Goal: Task Accomplishment & Management: Manage account settings

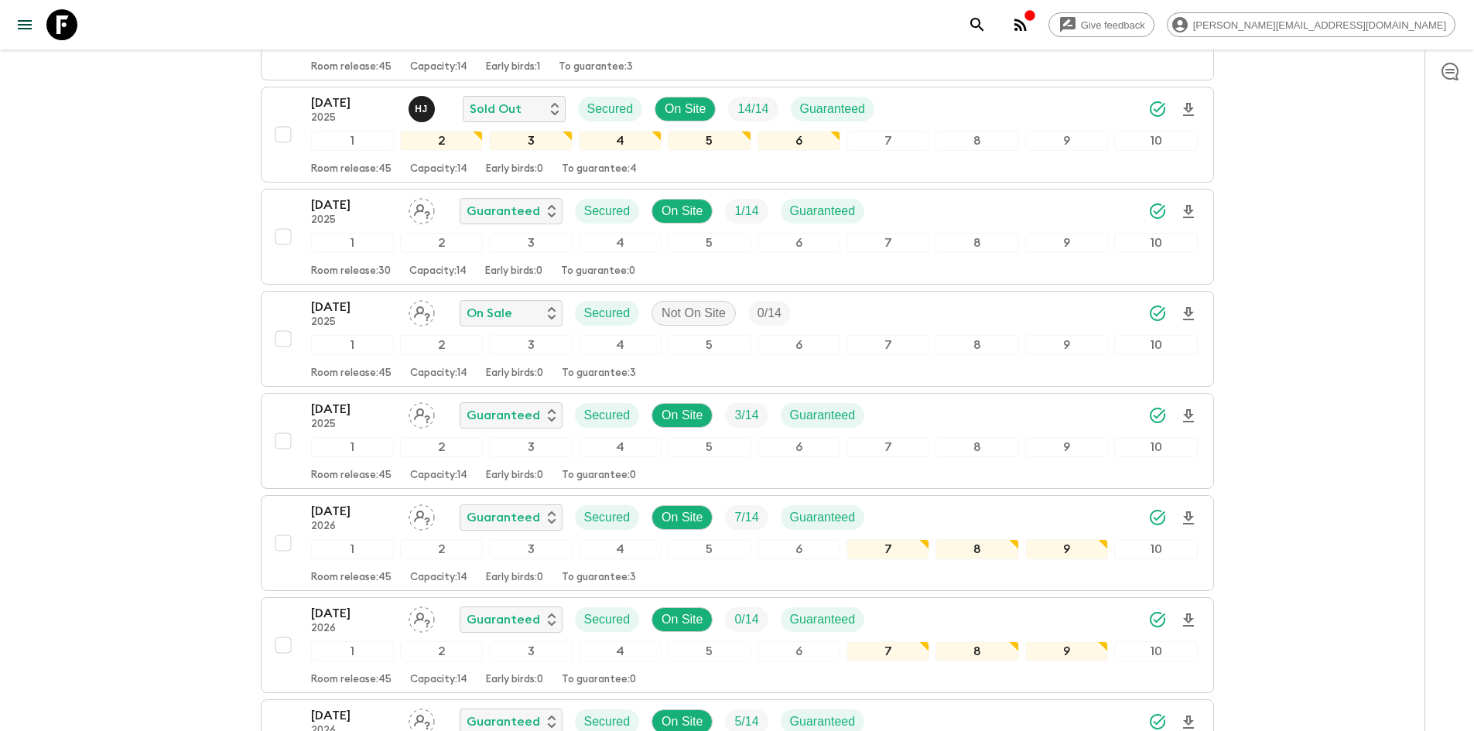
scroll to position [522, 0]
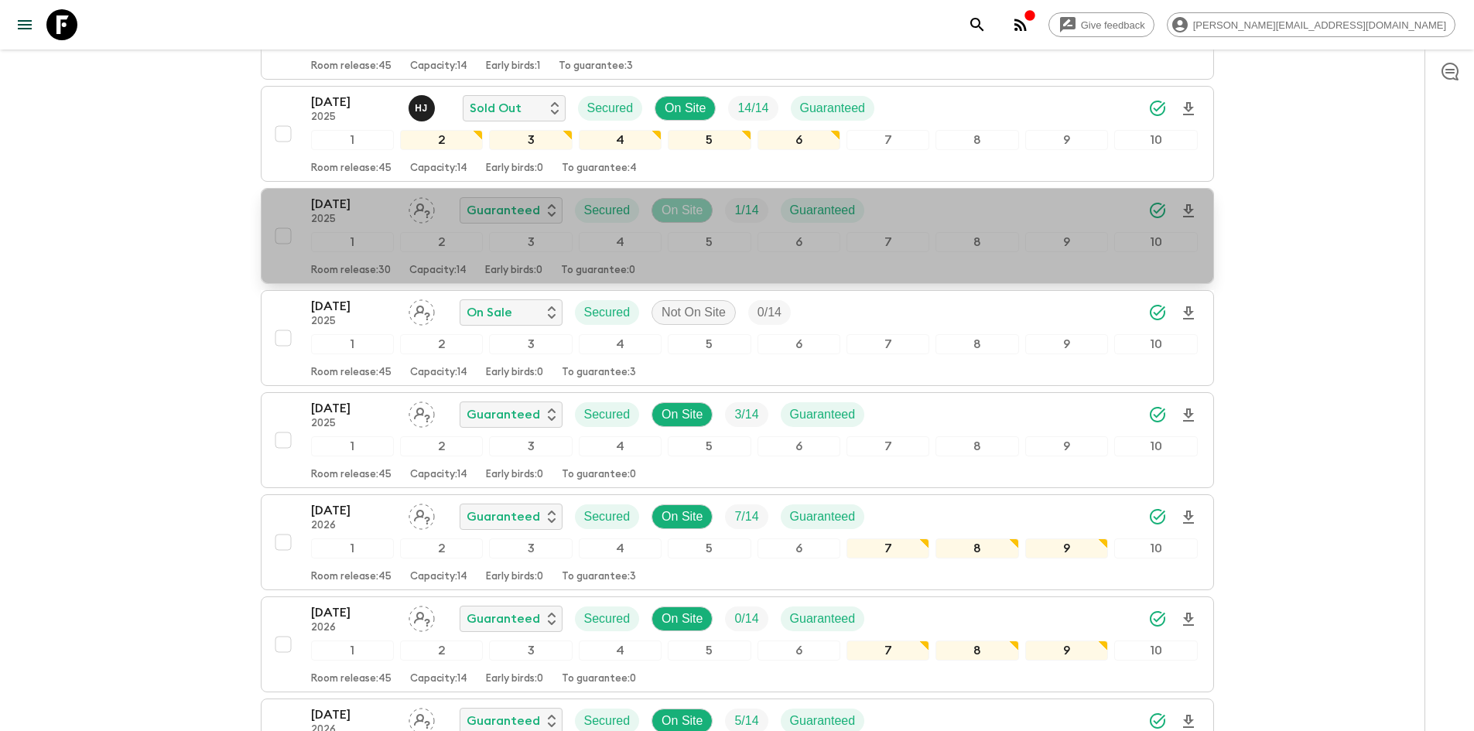
click at [683, 201] on p "On Site" at bounding box center [681, 210] width 41 height 19
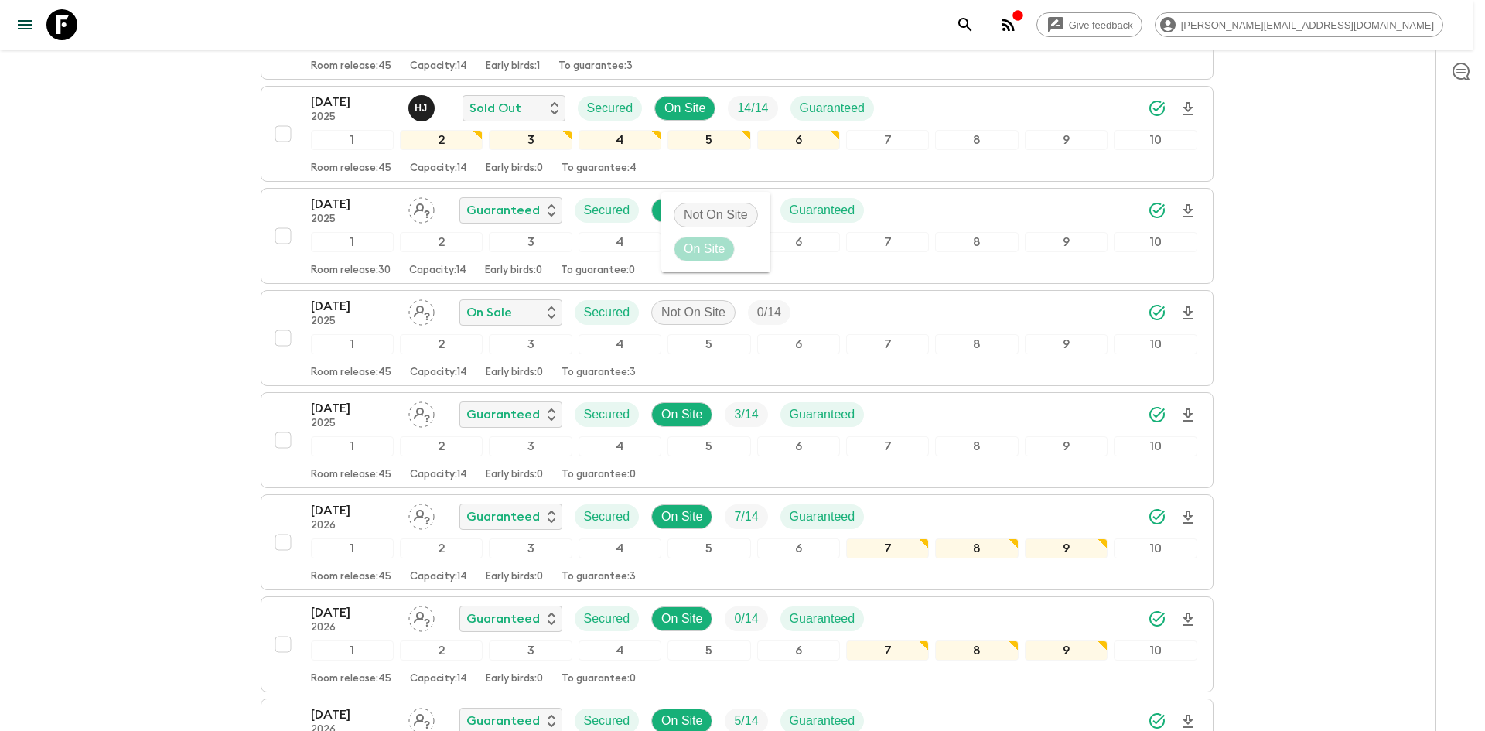
click at [518, 180] on div at bounding box center [742, 365] width 1485 height 731
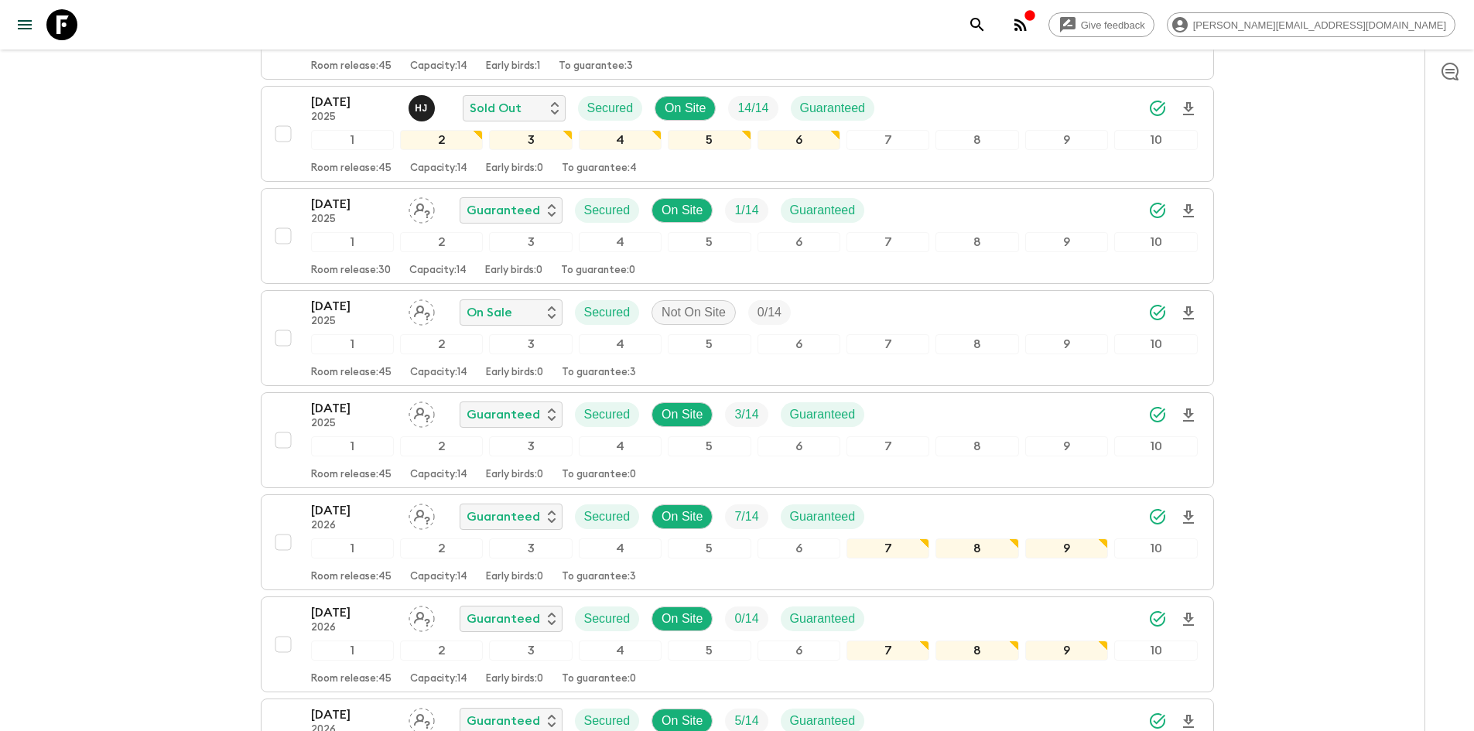
click at [518, 201] on p "Guaranteed" at bounding box center [502, 210] width 73 height 19
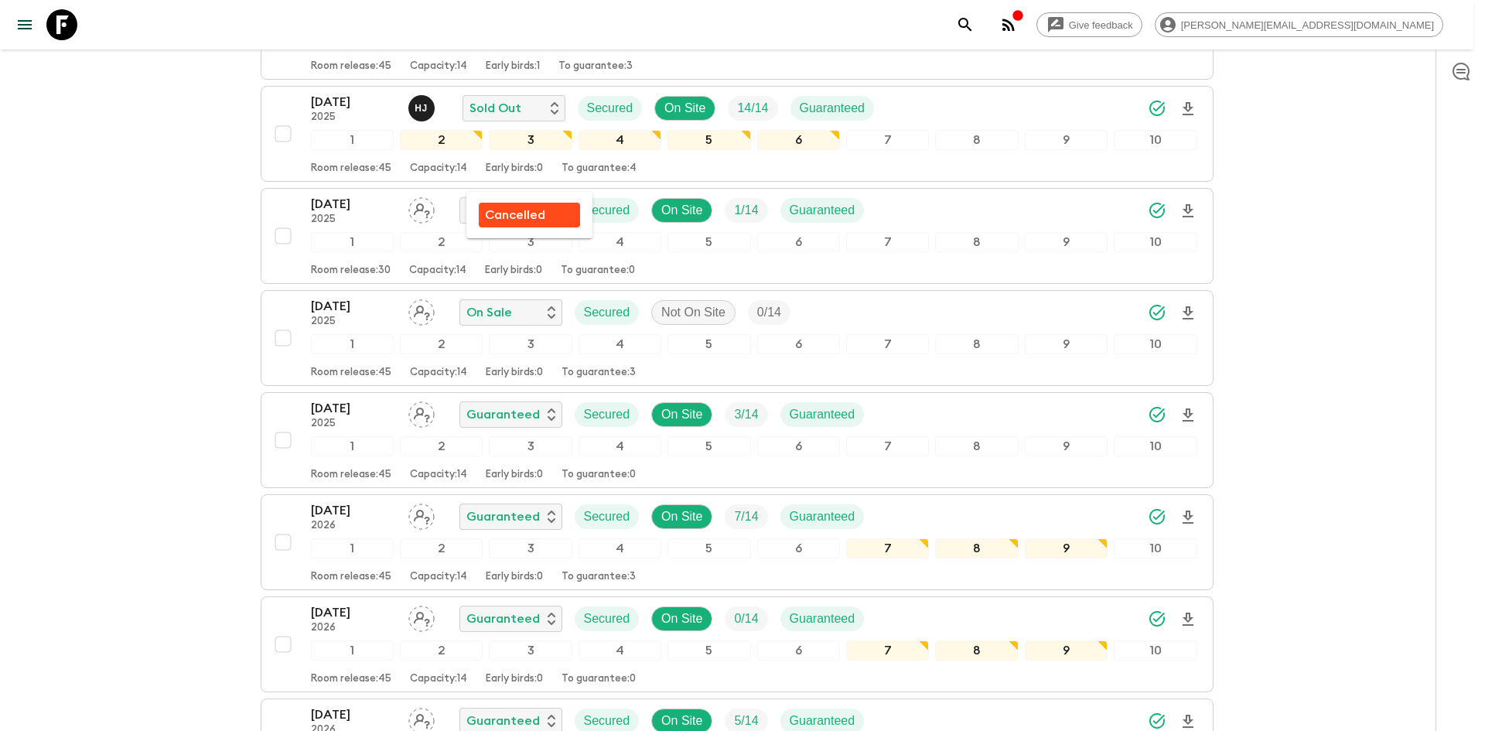
click at [532, 213] on p "Cancelled" at bounding box center [515, 215] width 60 height 19
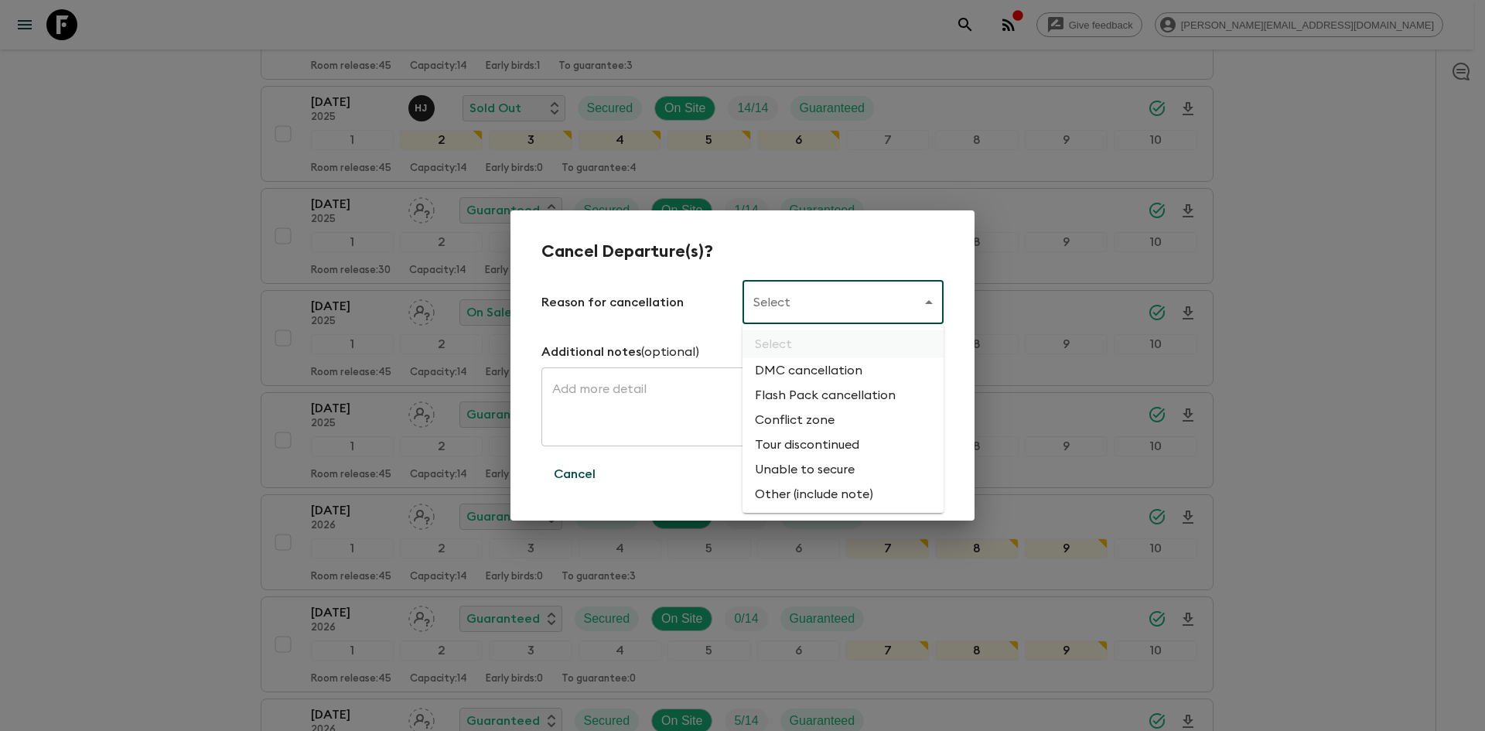
click at [781, 303] on body "Give feedback david.b@flashpack.com We use functional & tracking cookies to del…" at bounding box center [742, 564] width 1485 height 2172
click at [786, 393] on li "Flash Pack cancellation" at bounding box center [843, 395] width 201 height 25
type input "FLASHPACK_CANCELLATION"
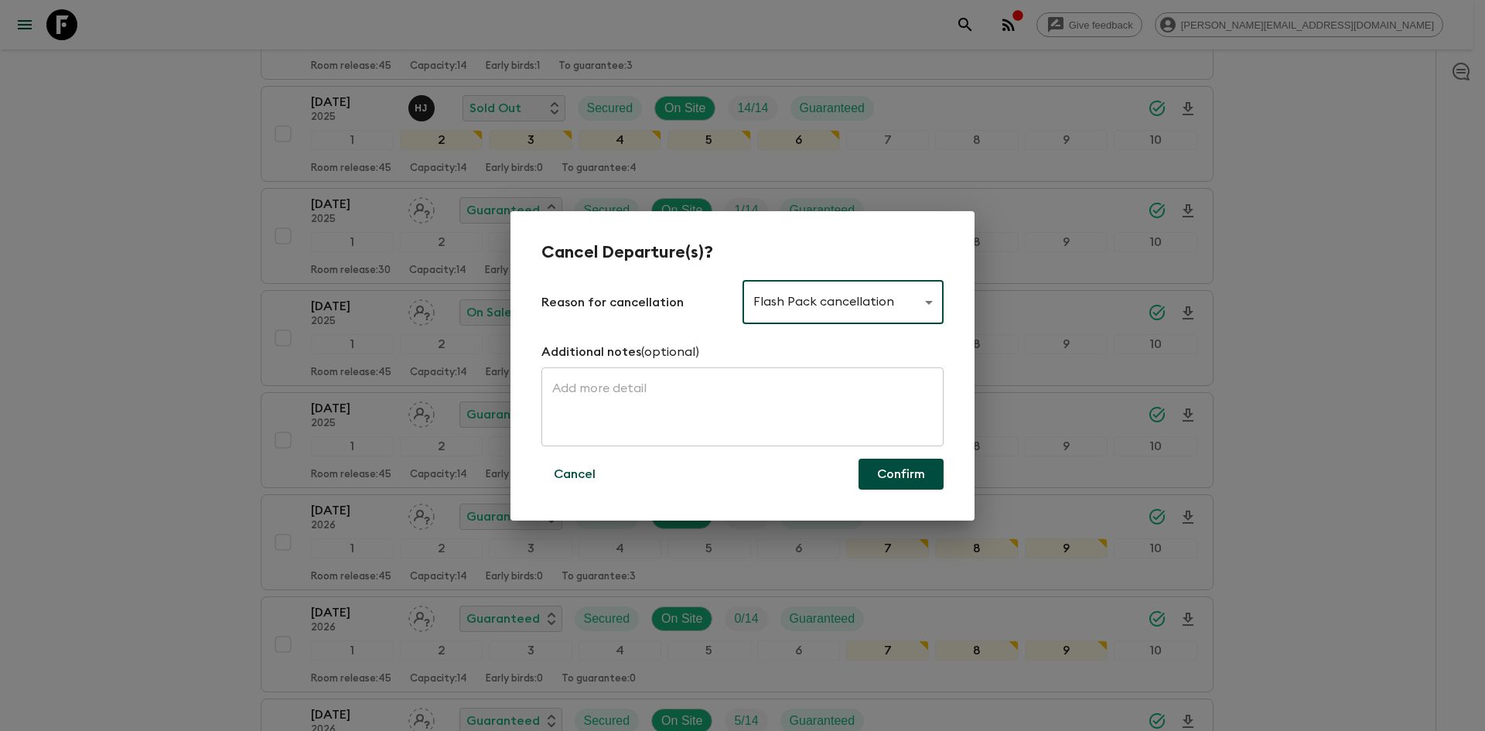
click at [874, 479] on button "Confirm" at bounding box center [901, 474] width 85 height 31
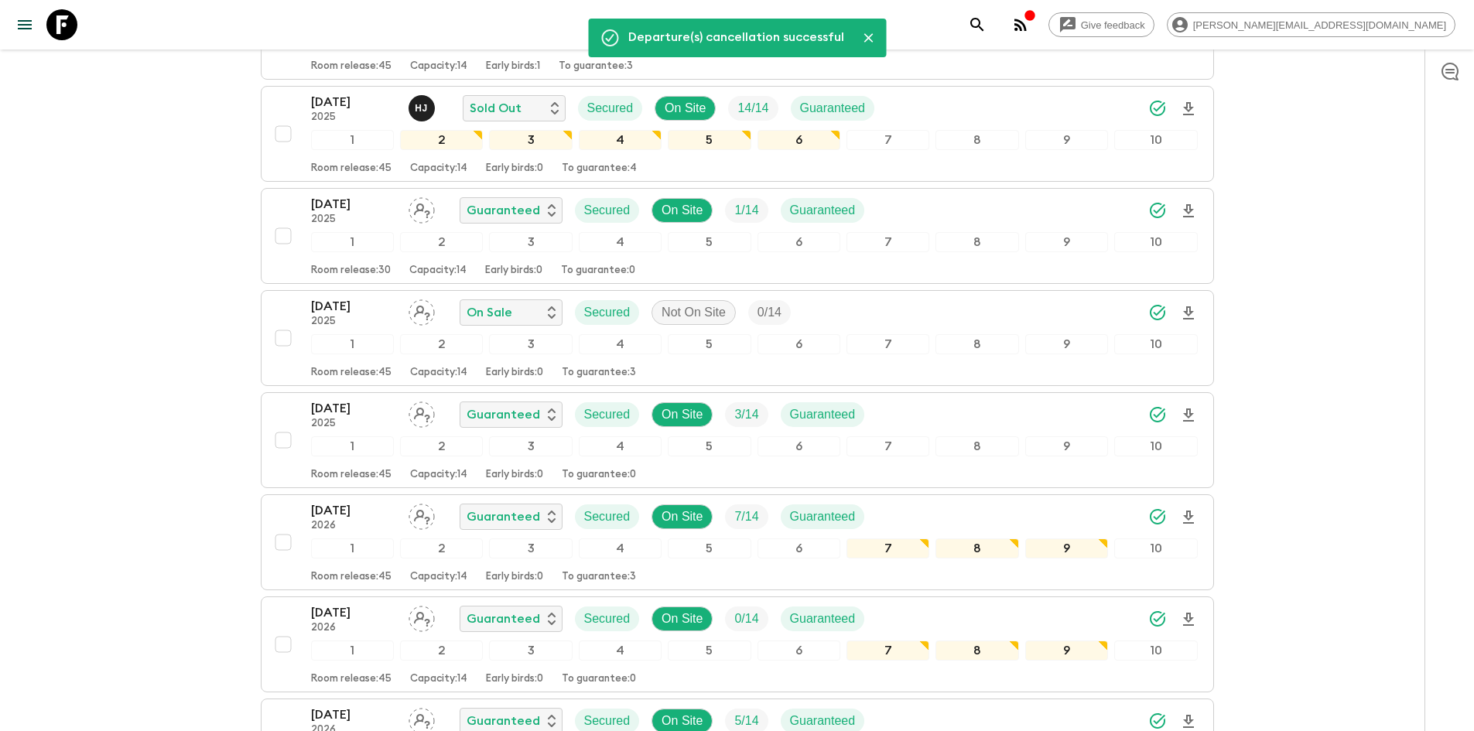
scroll to position [0, 0]
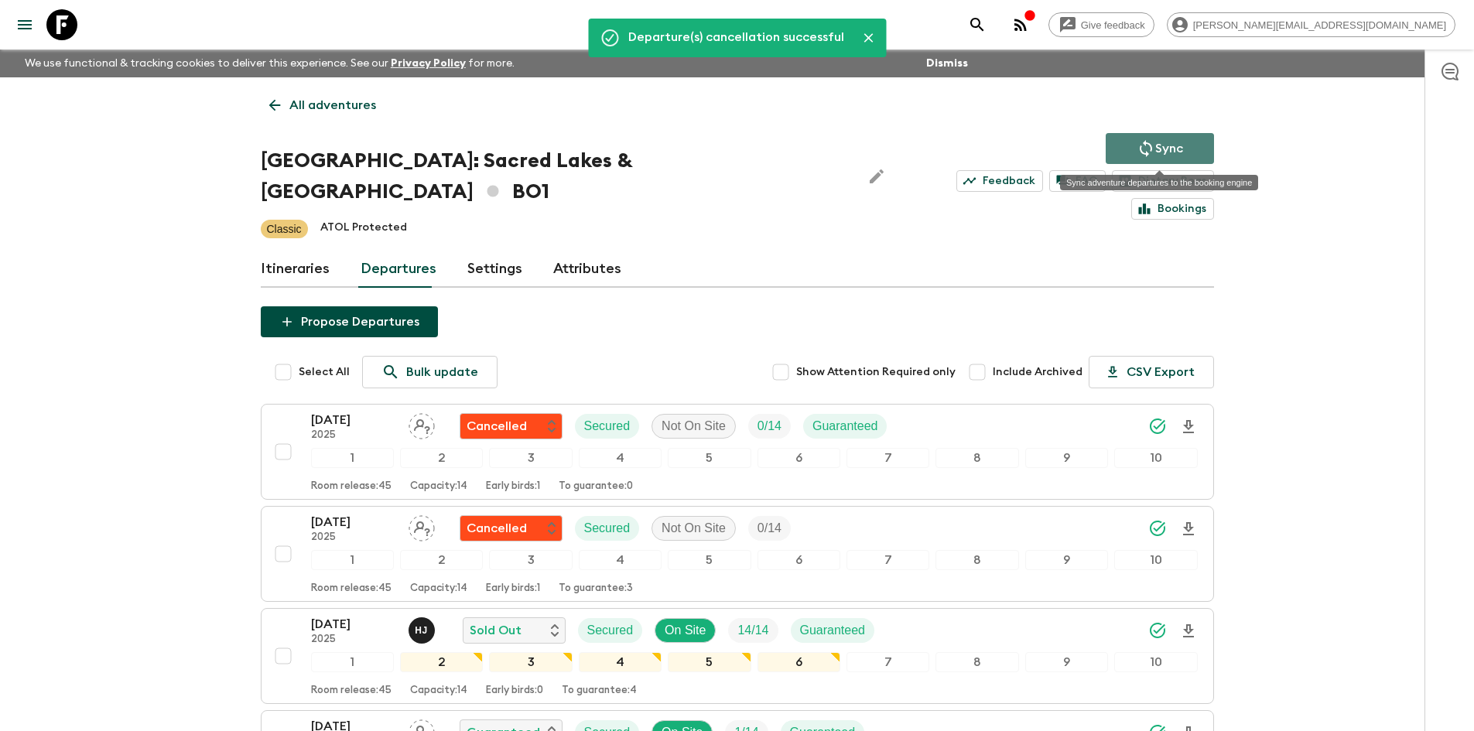
click at [1126, 136] on button "Sync" at bounding box center [1159, 148] width 108 height 31
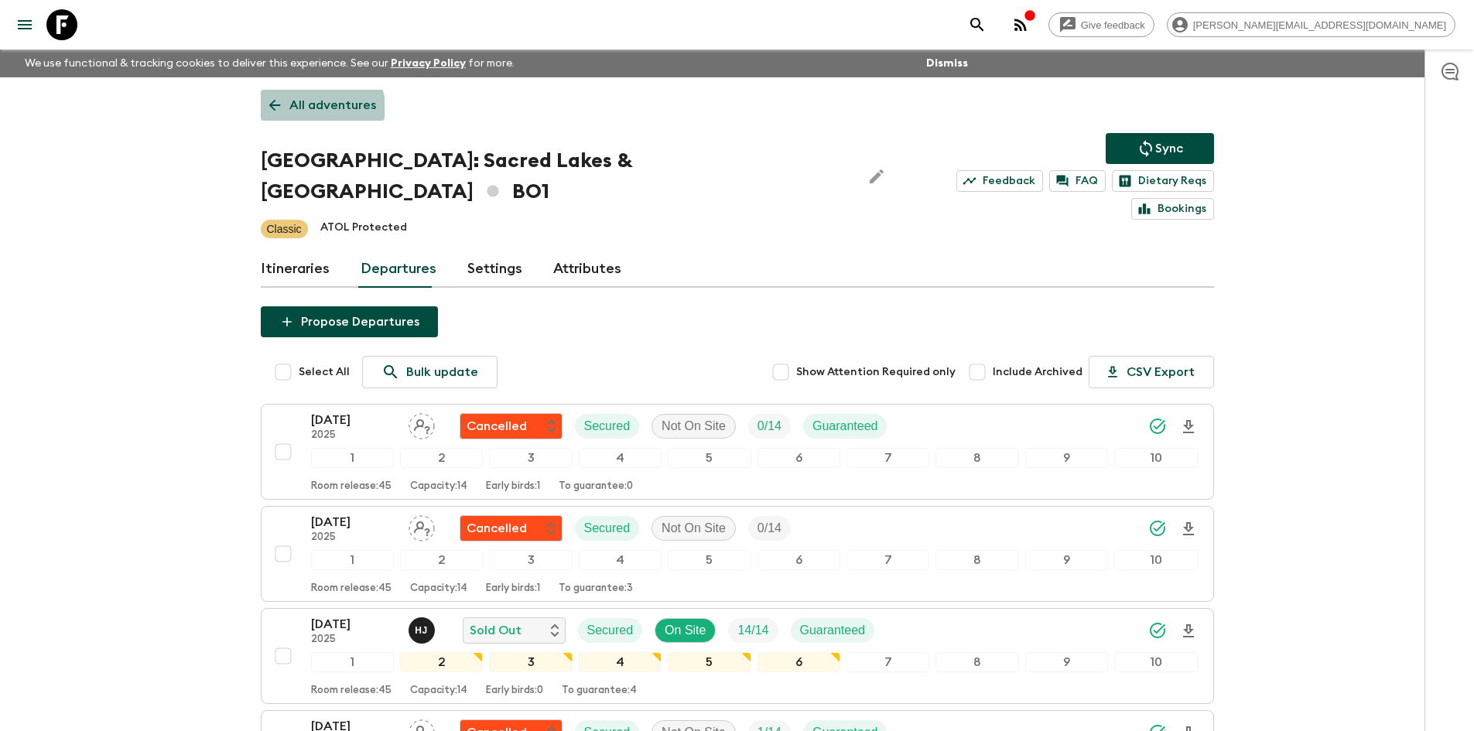
click at [302, 114] on p "All adventures" at bounding box center [332, 105] width 87 height 19
